Goal: Transaction & Acquisition: Purchase product/service

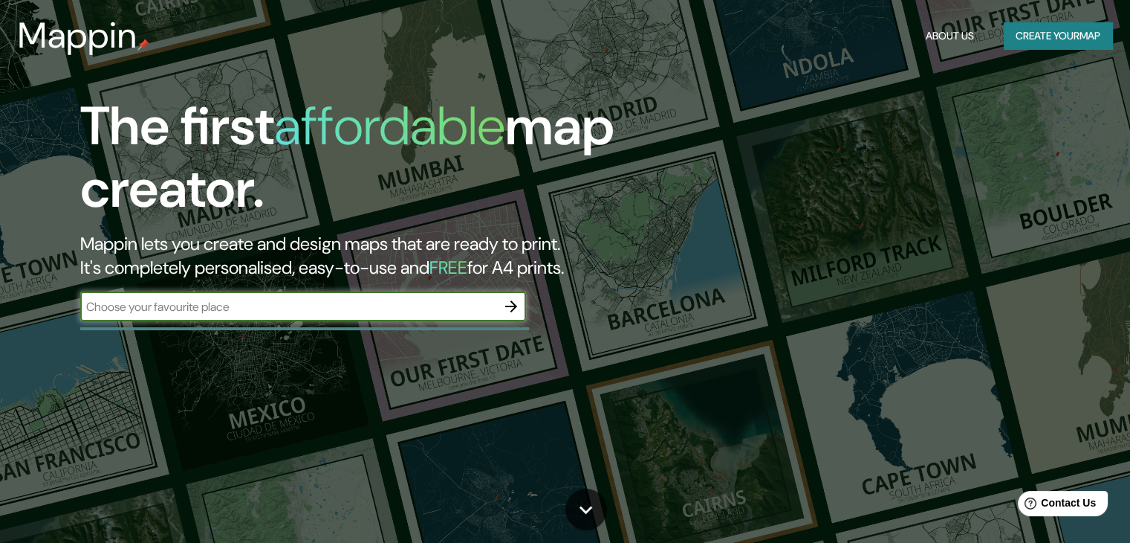
click at [1036, 42] on button "Create your map" at bounding box center [1058, 35] width 109 height 27
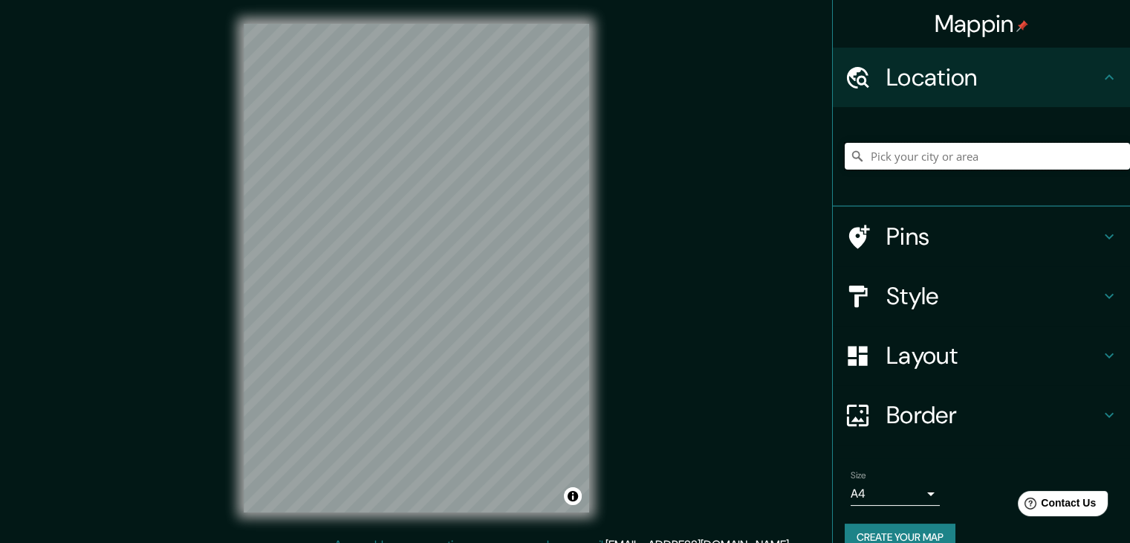
click at [966, 150] on input "Pick your city or area" at bounding box center [987, 156] width 285 height 27
type input "[GEOGRAPHIC_DATA], [GEOGRAPHIC_DATA], [GEOGRAPHIC_DATA]"
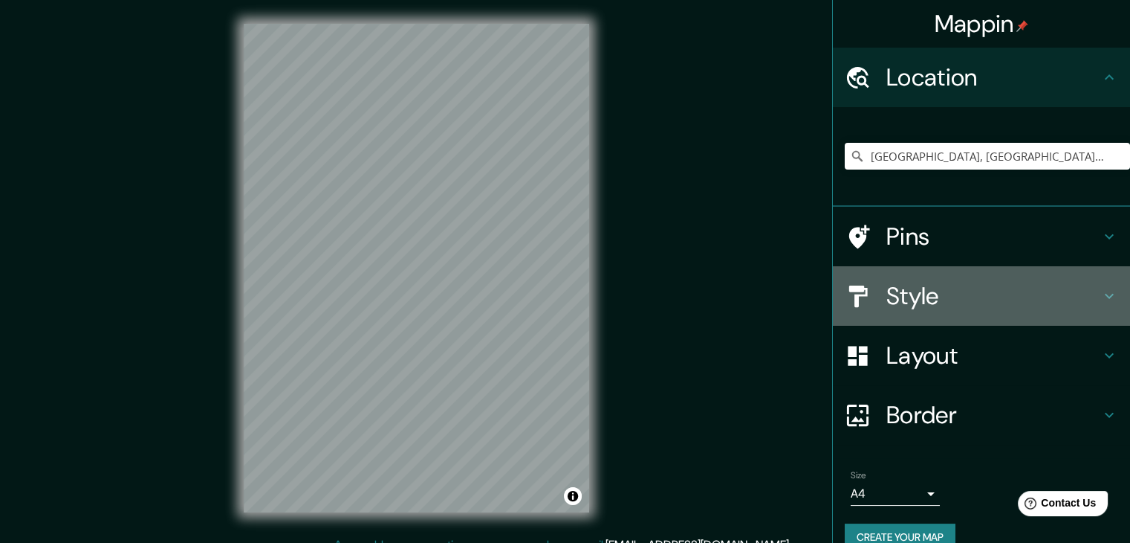
click at [930, 281] on h4 "Style" at bounding box center [994, 296] width 214 height 30
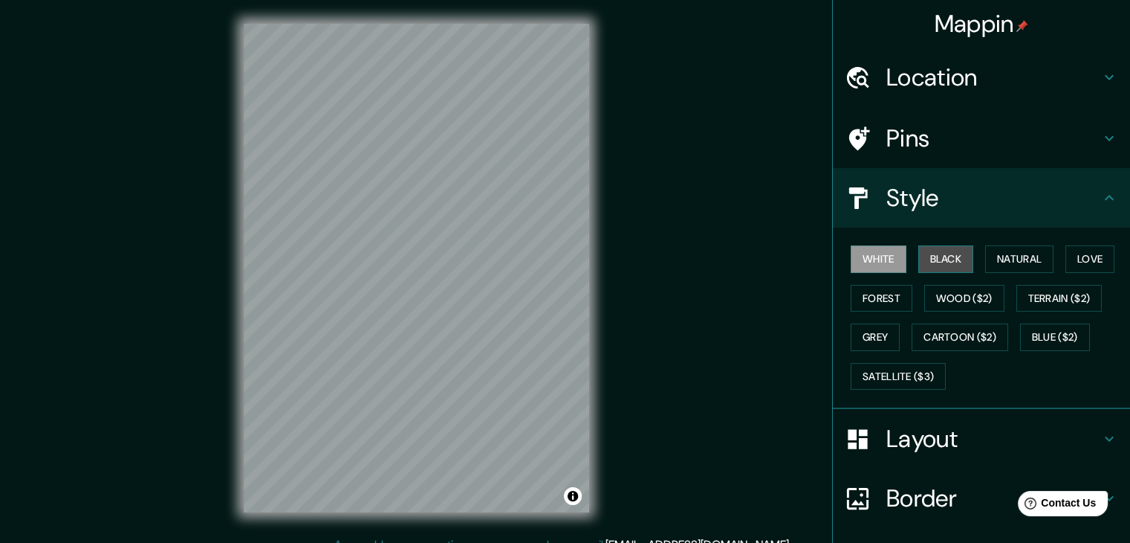
click at [931, 258] on button "Black" at bounding box center [947, 258] width 56 height 27
click at [894, 293] on button "Forest" at bounding box center [882, 298] width 62 height 27
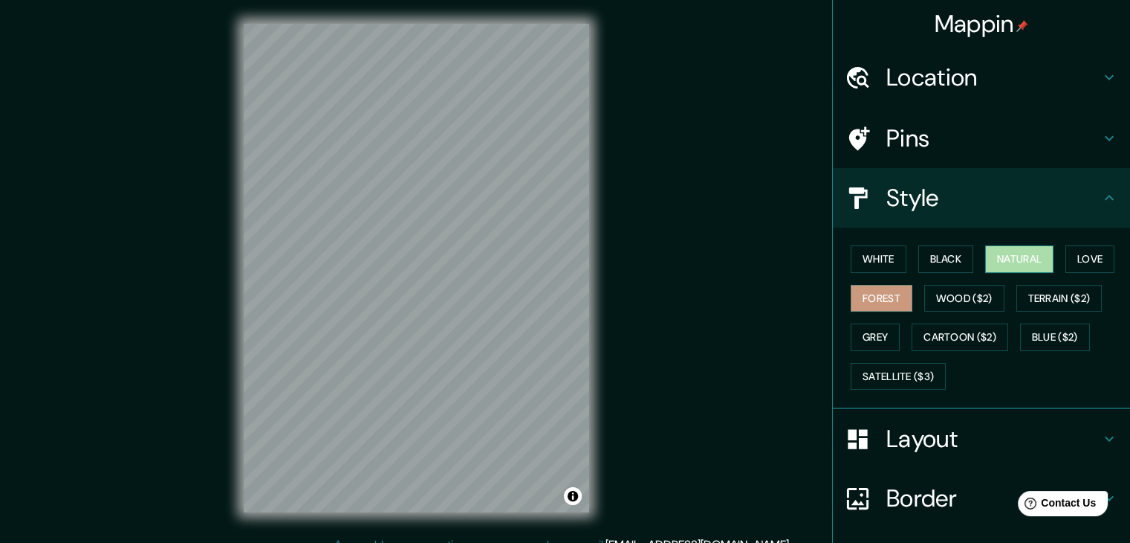
click at [1017, 259] on button "Natural" at bounding box center [1019, 258] width 68 height 27
click at [760, 312] on div "Mappin Location [GEOGRAPHIC_DATA], [GEOGRAPHIC_DATA], [GEOGRAPHIC_DATA] [GEOGRA…" at bounding box center [565, 280] width 1130 height 560
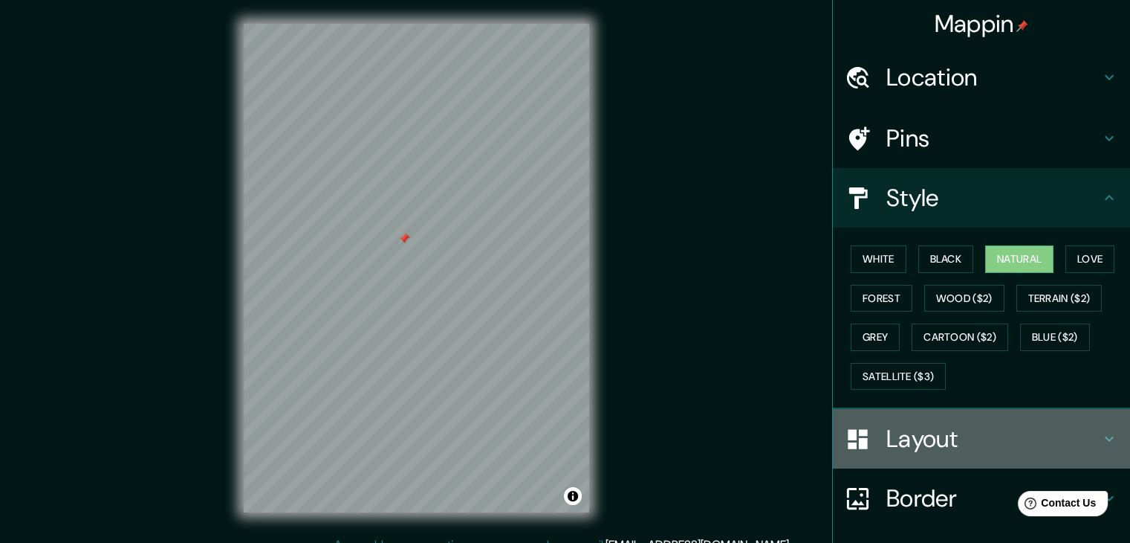
click at [956, 433] on h4 "Layout" at bounding box center [994, 439] width 214 height 30
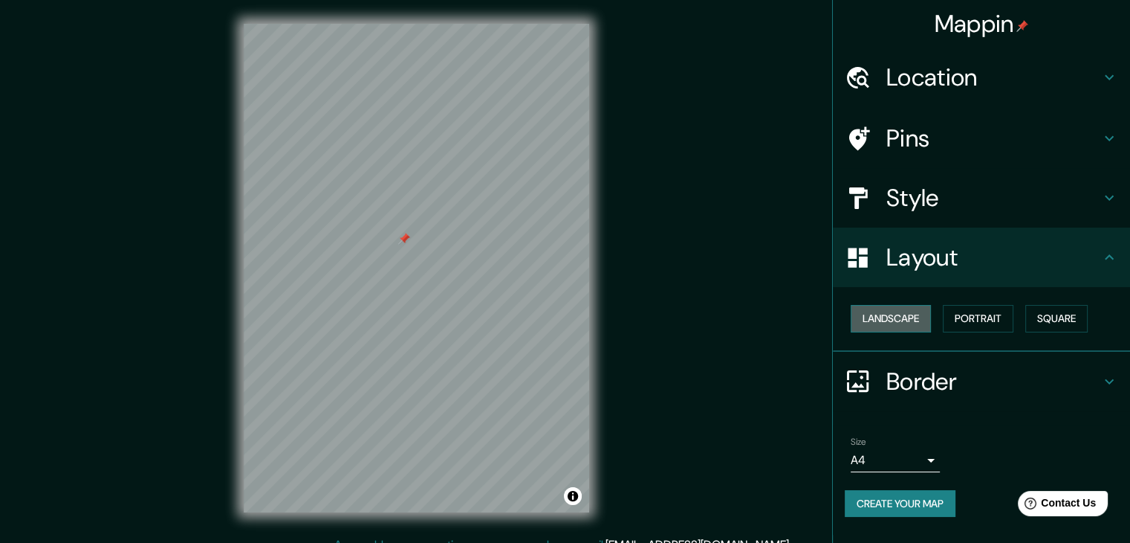
click at [886, 311] on button "Landscape" at bounding box center [891, 318] width 80 height 27
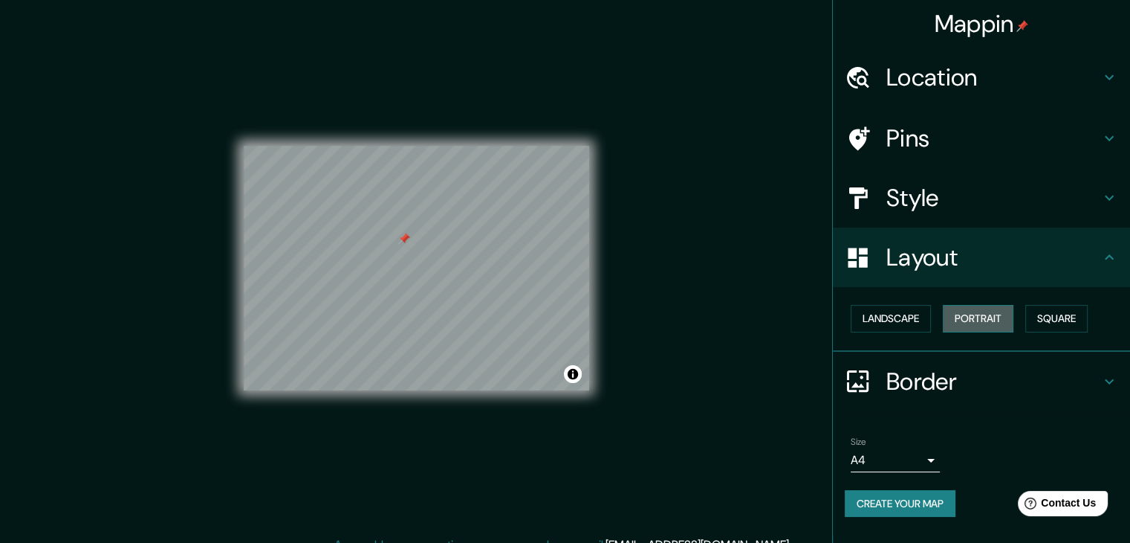
click at [976, 311] on button "Portrait" at bounding box center [978, 318] width 71 height 27
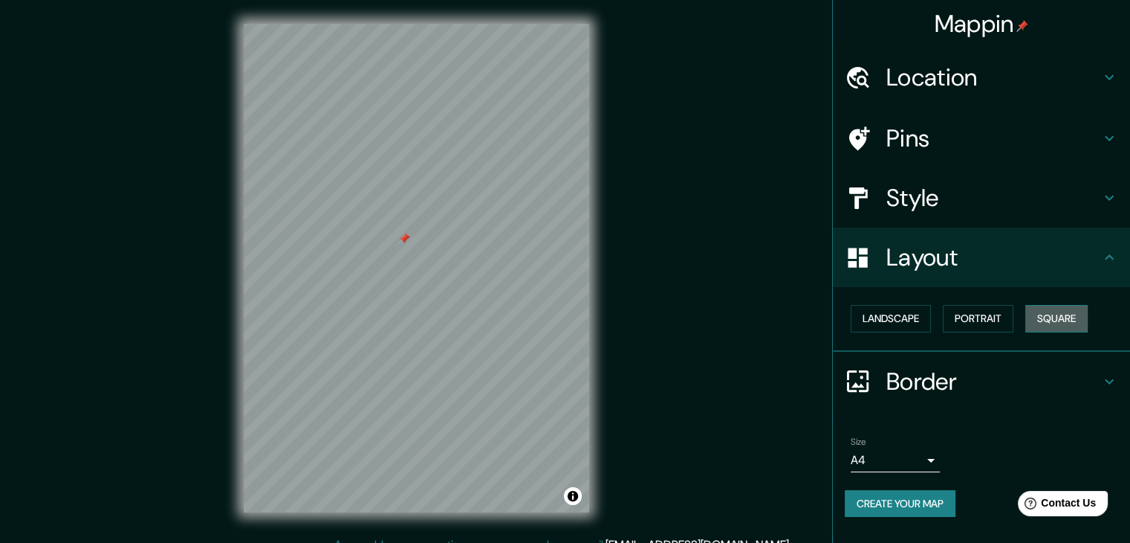
click at [1064, 310] on button "Square" at bounding box center [1057, 318] width 62 height 27
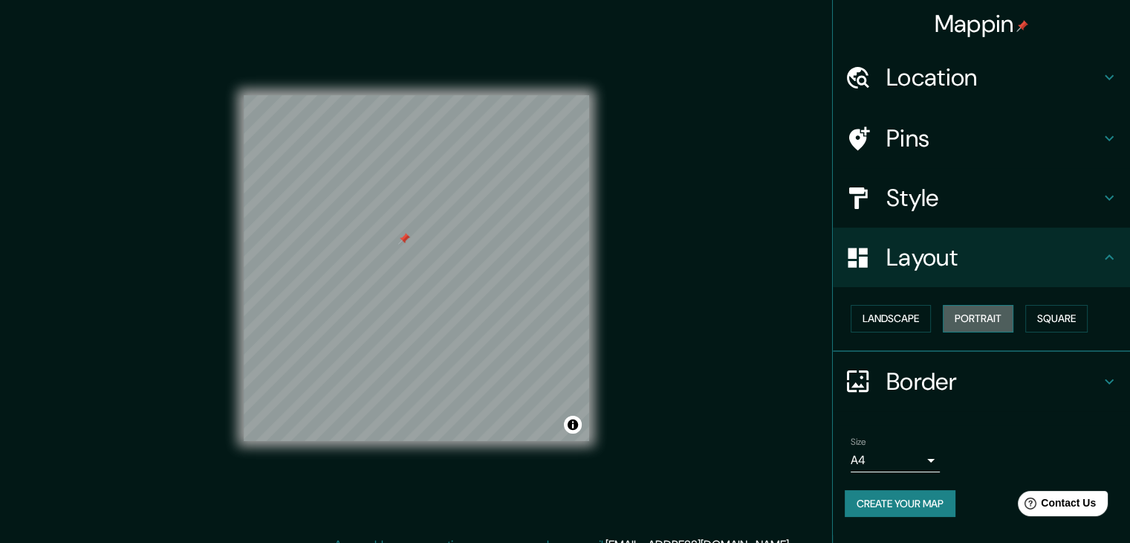
click at [996, 316] on button "Portrait" at bounding box center [978, 318] width 71 height 27
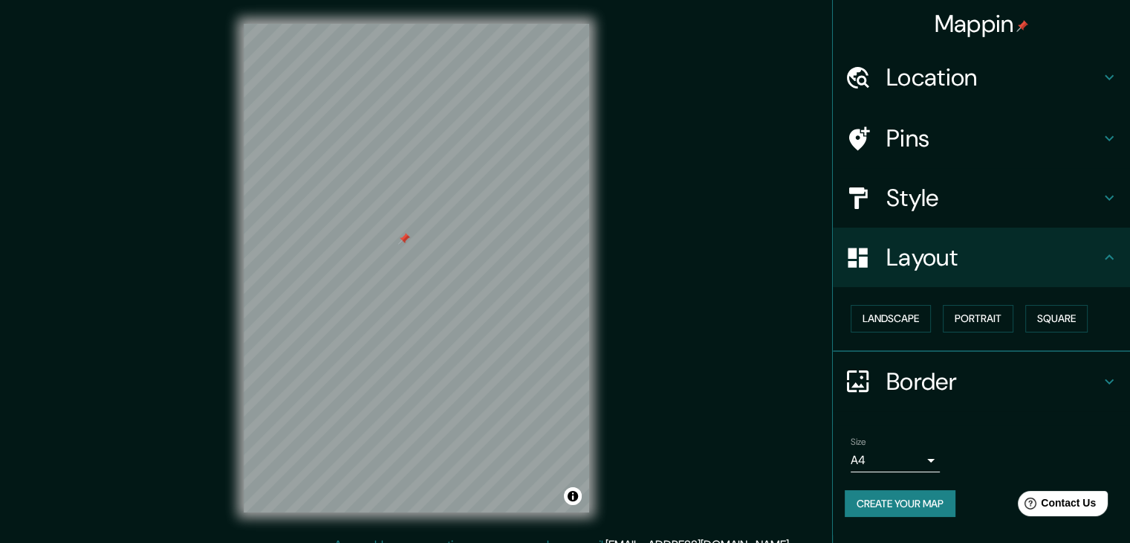
click at [956, 386] on h4 "Border" at bounding box center [994, 381] width 214 height 30
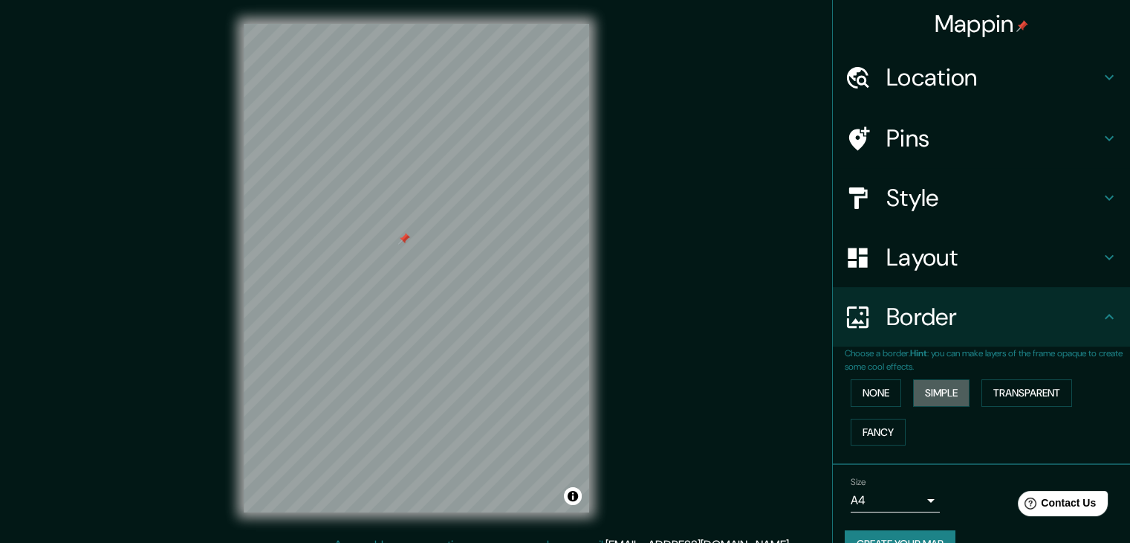
click at [956, 386] on button "Simple" at bounding box center [941, 392] width 56 height 27
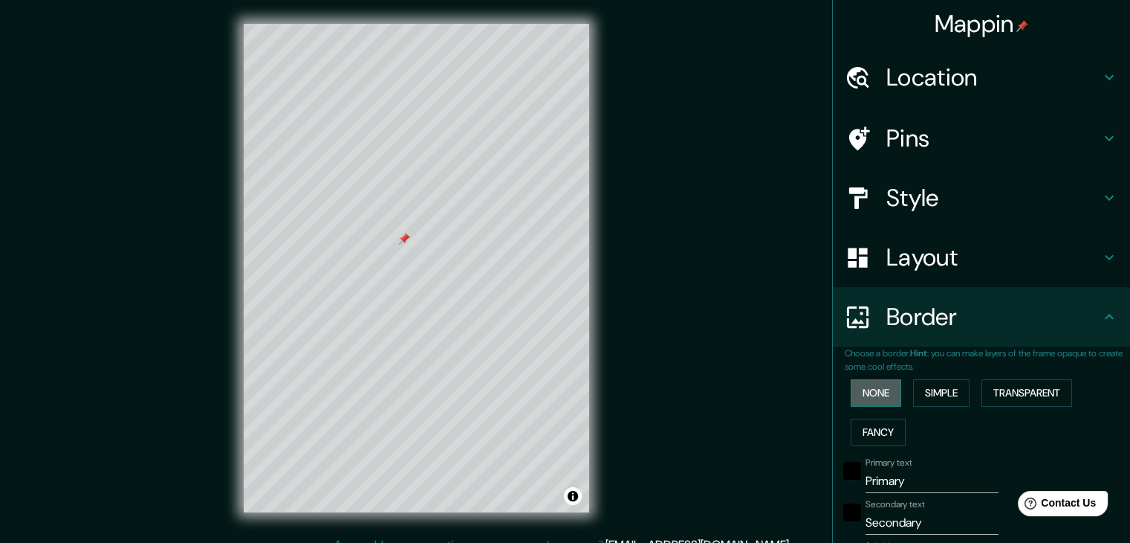
click at [871, 392] on button "None" at bounding box center [876, 392] width 51 height 27
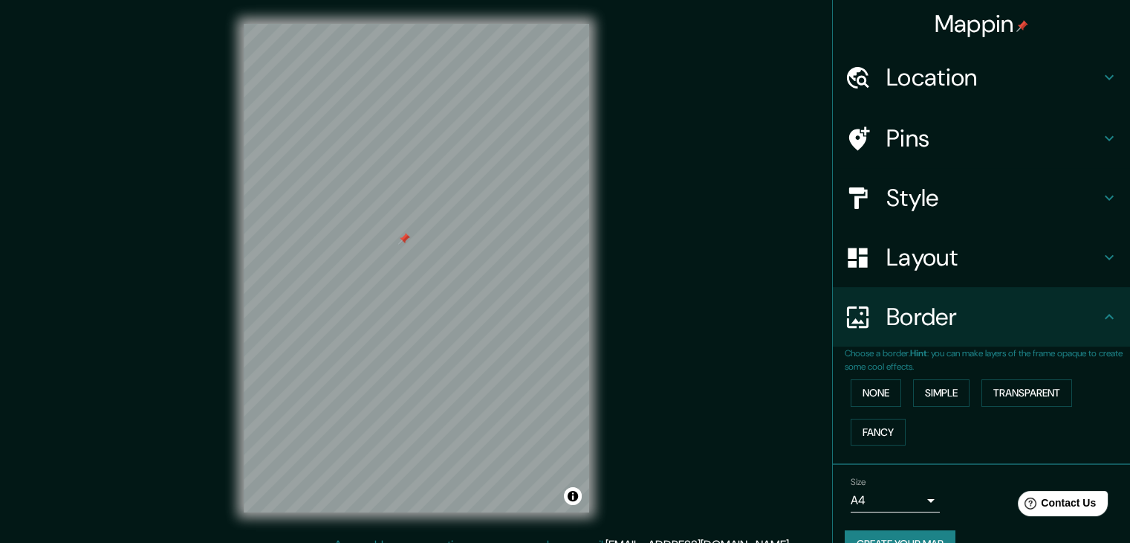
scroll to position [31, 0]
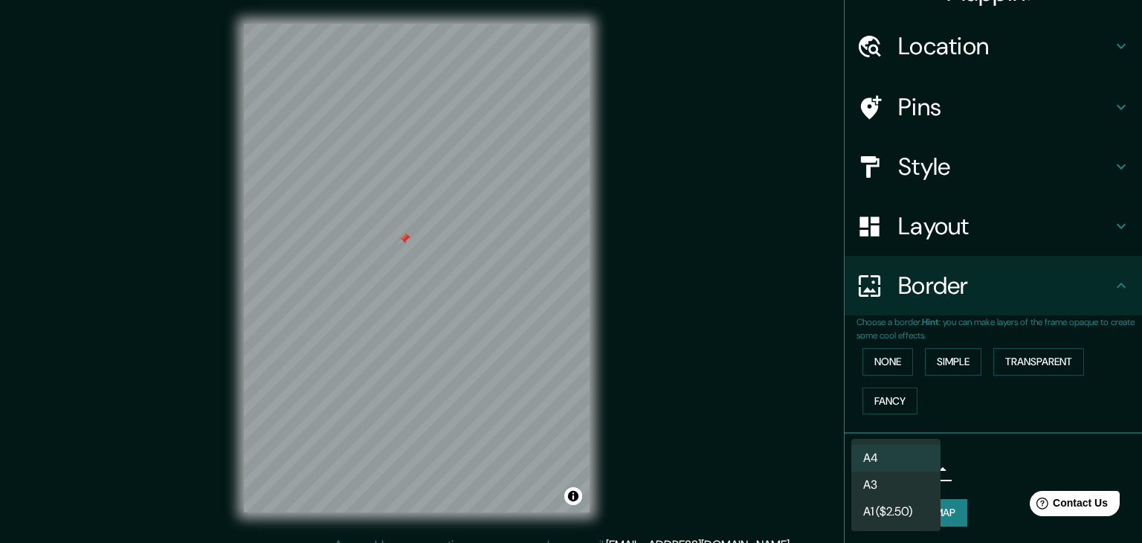
click at [921, 467] on body "Mappin Location [GEOGRAPHIC_DATA], [GEOGRAPHIC_DATA], [GEOGRAPHIC_DATA] [GEOGRA…" at bounding box center [571, 271] width 1142 height 543
click at [1006, 452] on div at bounding box center [571, 271] width 1142 height 543
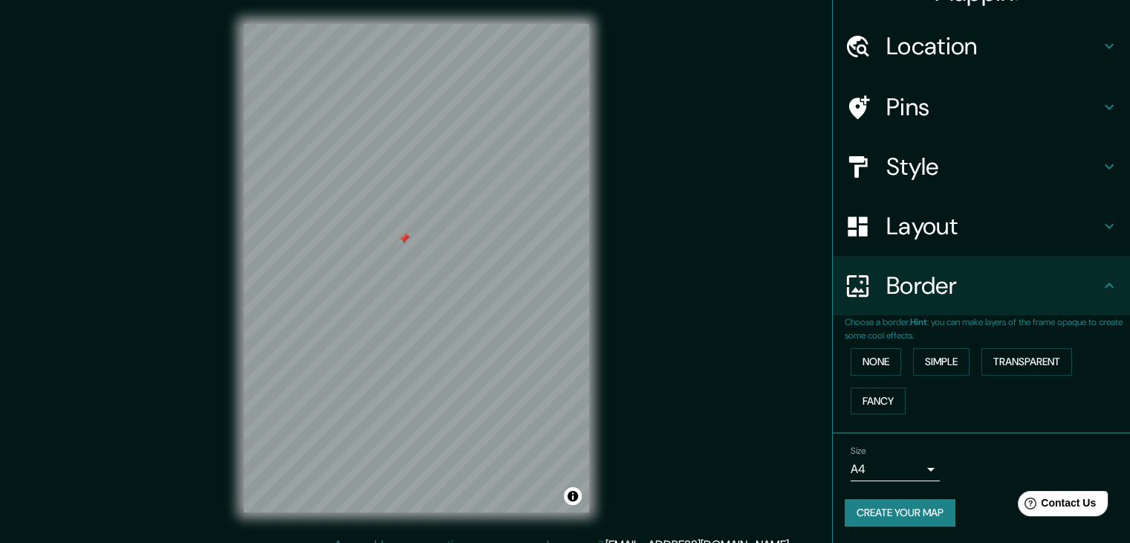
click at [1006, 452] on div "Size A4 single" at bounding box center [981, 463] width 273 height 48
click at [404, 239] on div at bounding box center [404, 239] width 12 height 12
click at [893, 515] on button "Create your map" at bounding box center [900, 512] width 111 height 27
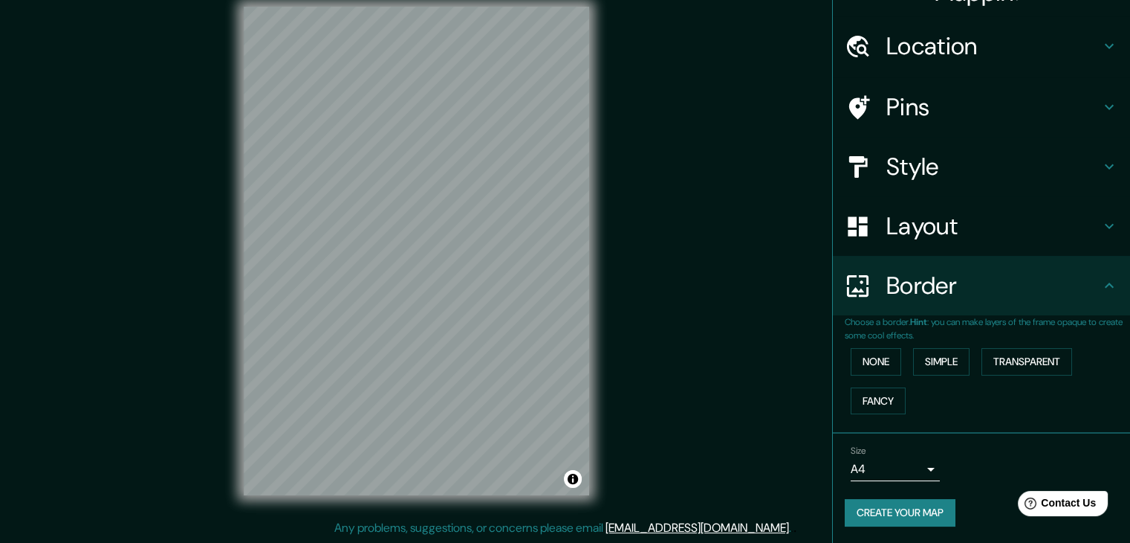
click at [899, 503] on button "Create your map" at bounding box center [900, 512] width 111 height 27
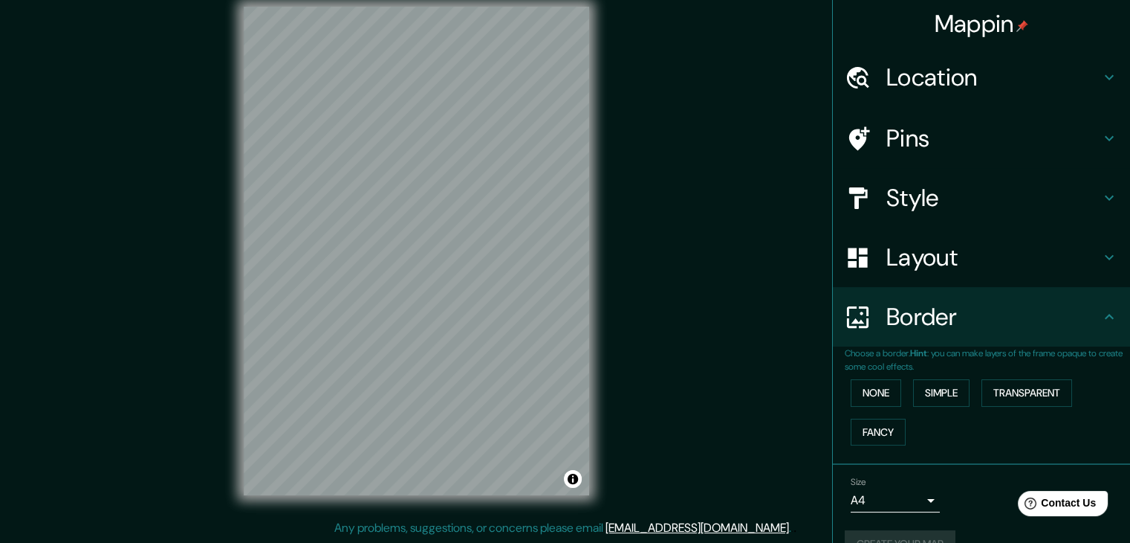
click at [968, 19] on h4 "Mappin" at bounding box center [982, 24] width 94 height 30
